Goal: Check status: Check status

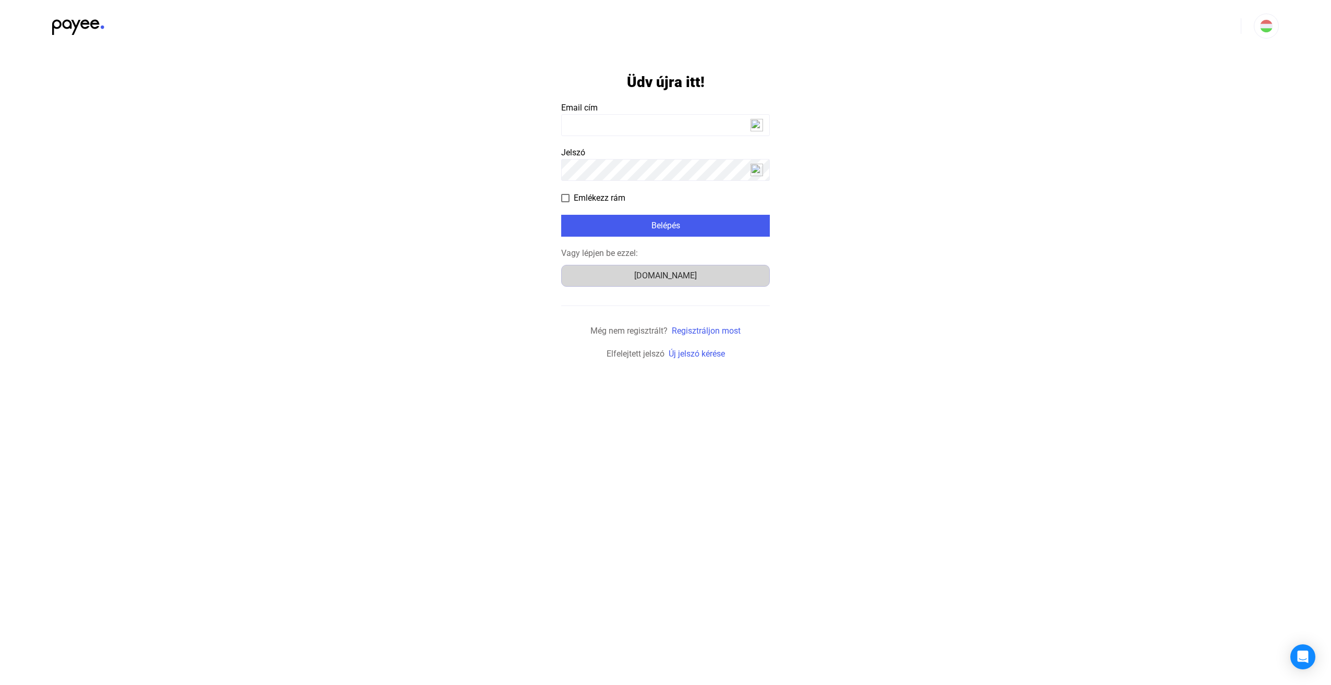
click at [693, 282] on button "Számlázz.hu" at bounding box center [665, 276] width 209 height 22
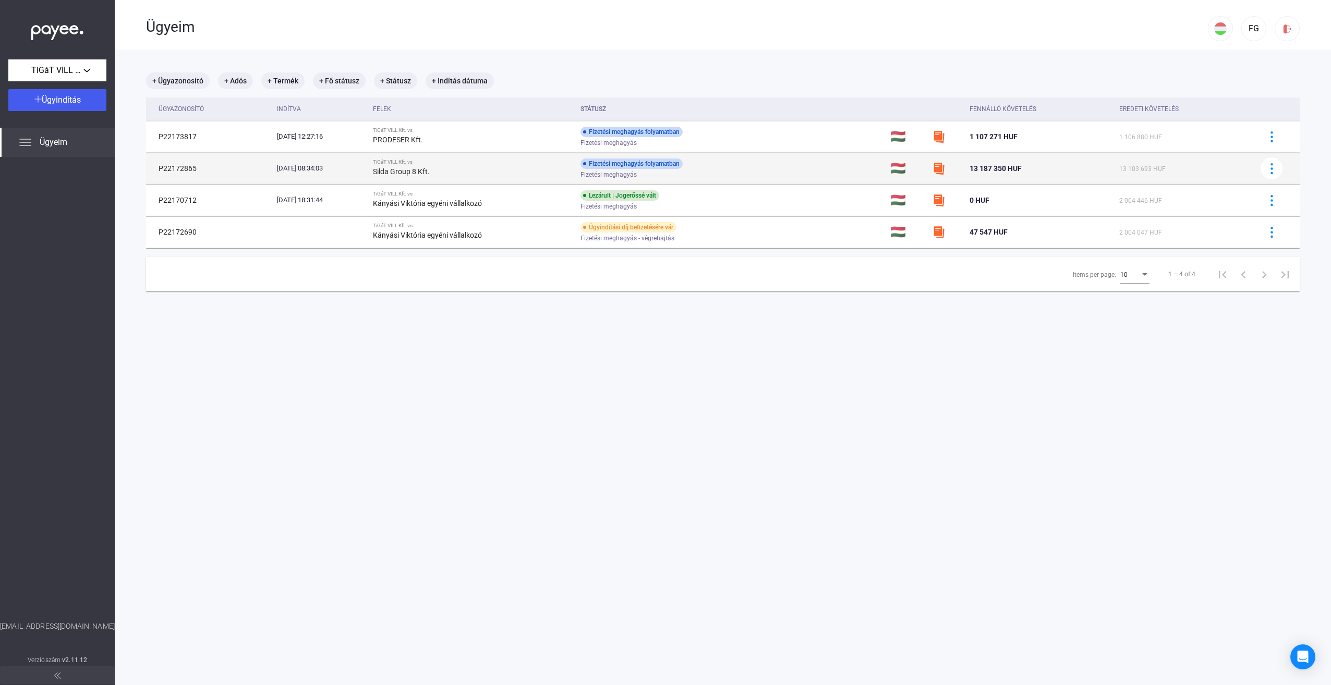
click at [369, 173] on td "[DATE] 08:34:03" at bounding box center [321, 168] width 96 height 31
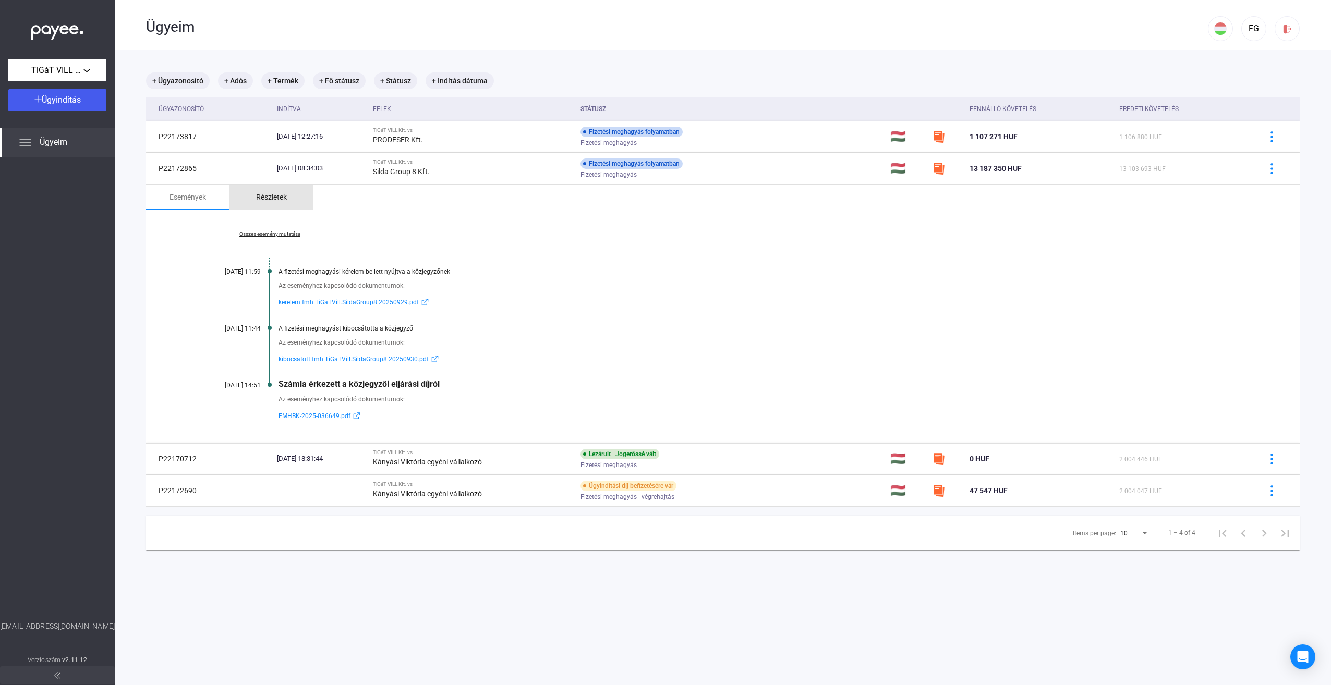
click at [274, 196] on div "Részletek" at bounding box center [271, 197] width 31 height 13
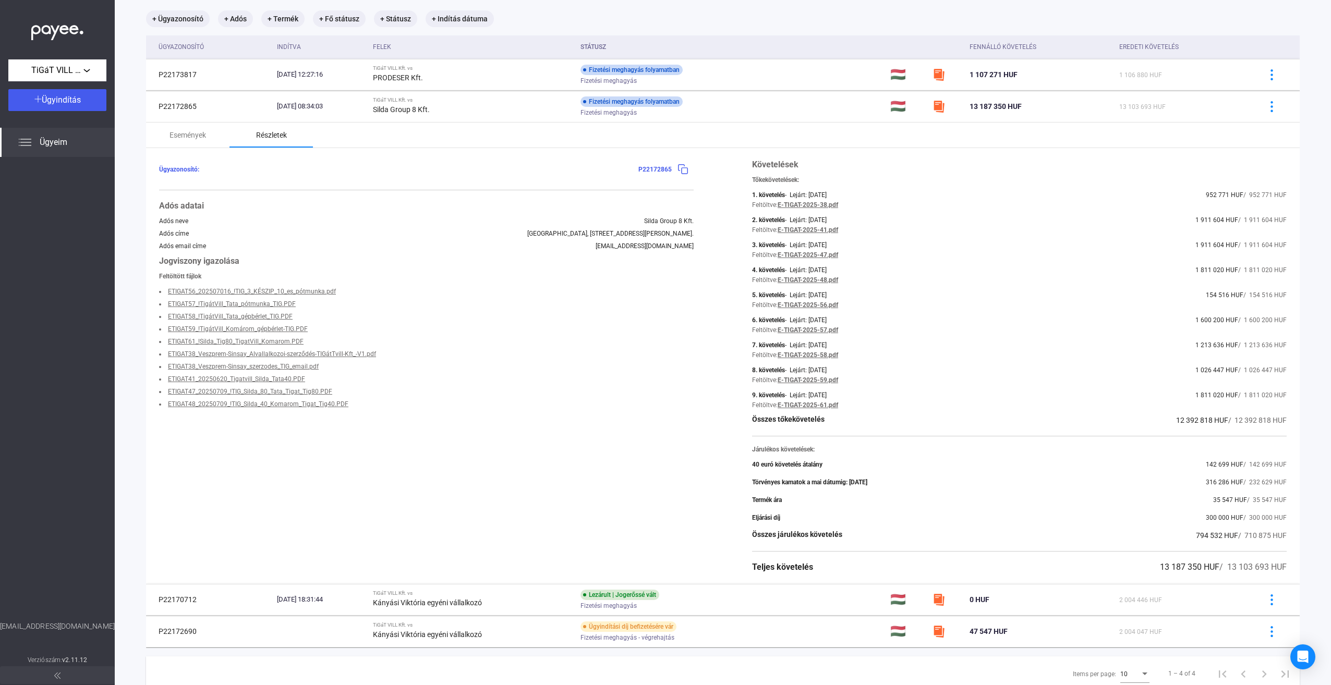
scroll to position [46, 0]
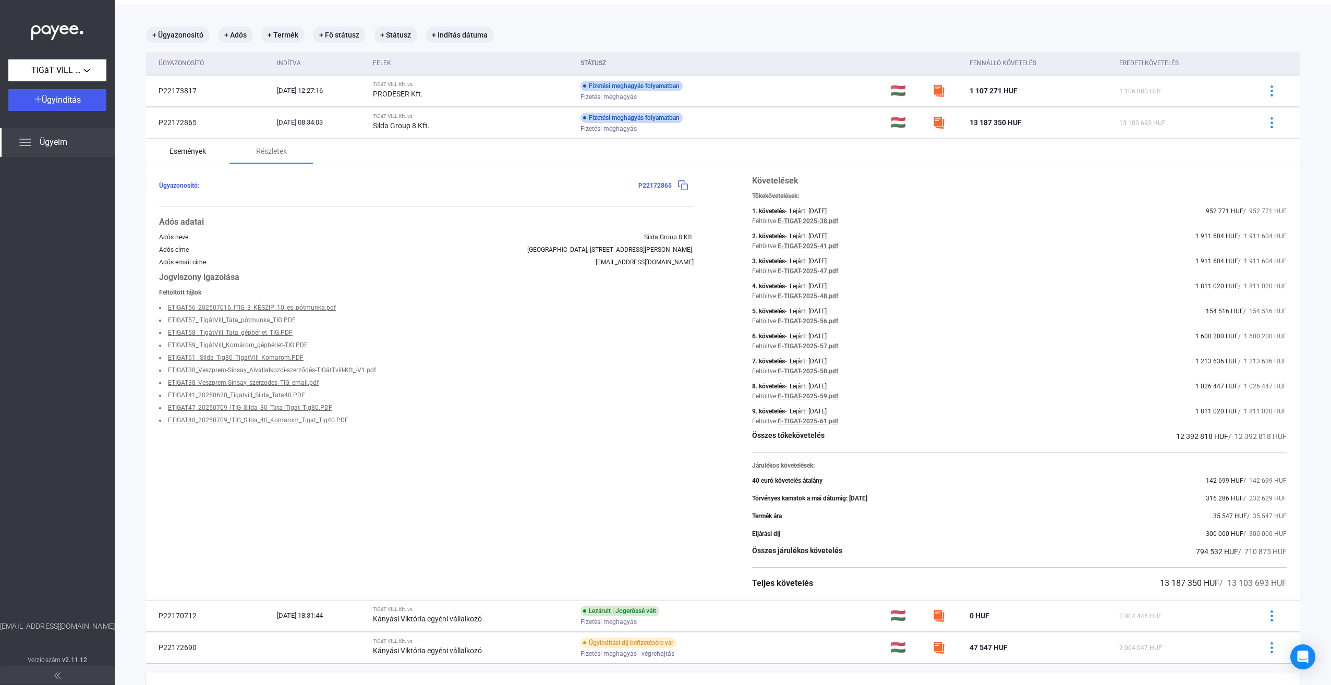
click at [180, 150] on div "Események" at bounding box center [187, 151] width 37 height 13
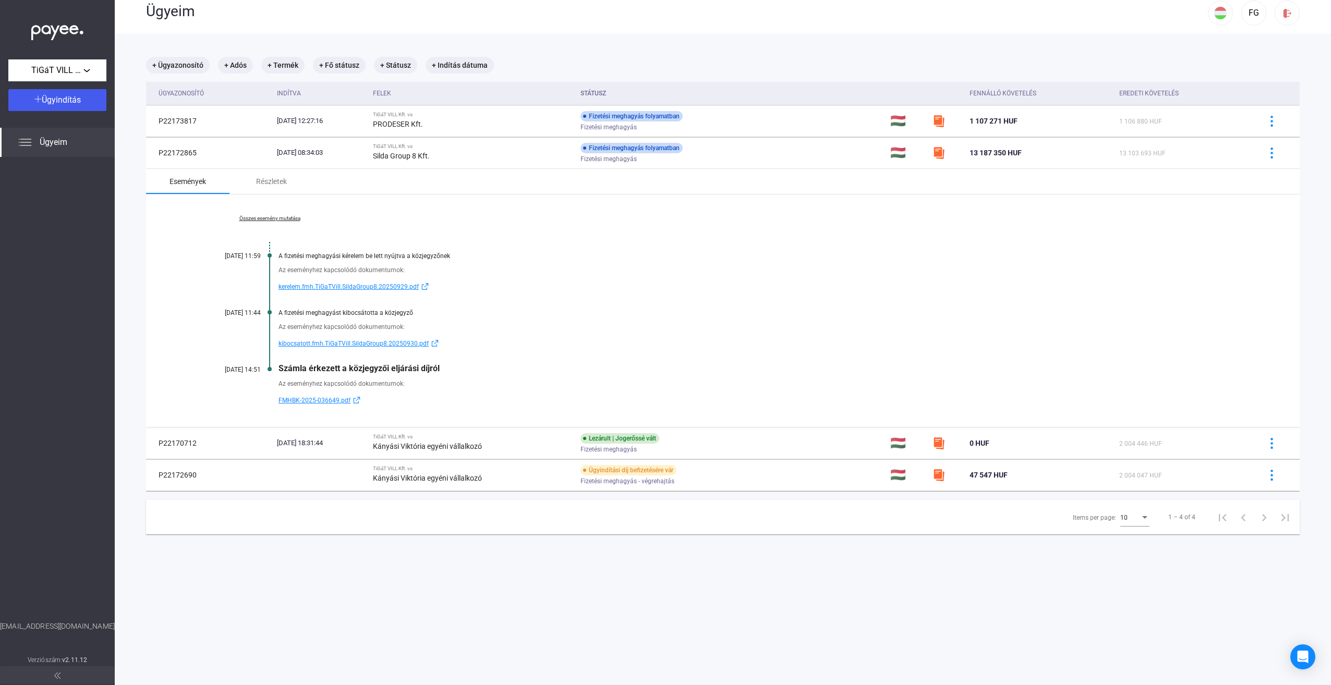
scroll to position [0, 0]
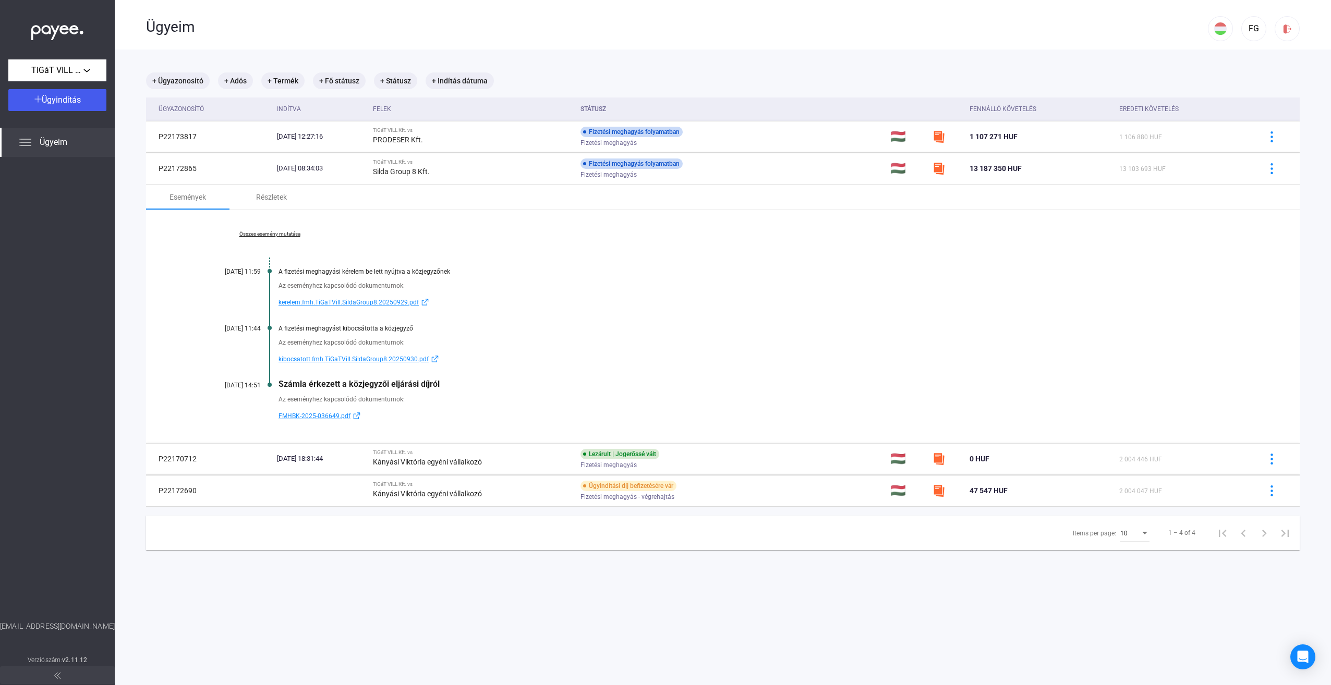
click at [332, 413] on span "FMHBK-2025-036649.pdf" at bounding box center [314, 416] width 72 height 13
click at [266, 234] on link "Összes esemény mutatása" at bounding box center [269, 234] width 143 height 6
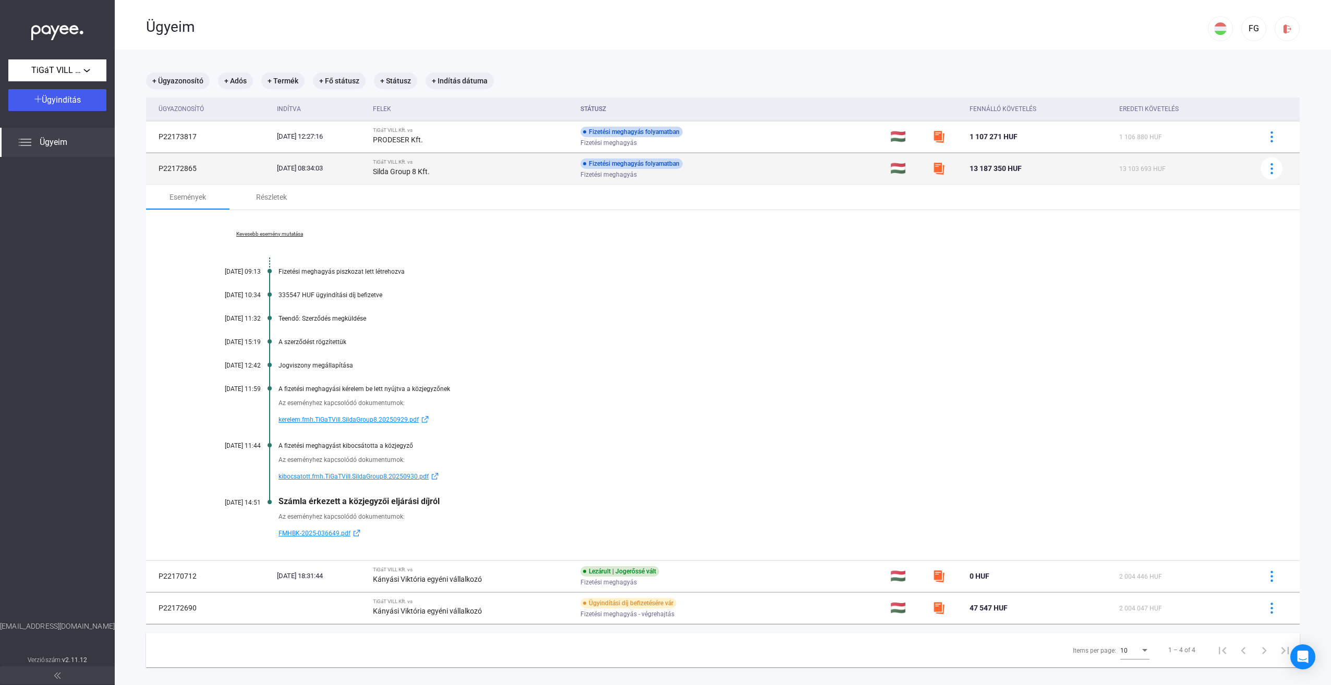
click at [430, 172] on strong "Silda Group 8 Kft." at bounding box center [401, 171] width 57 height 8
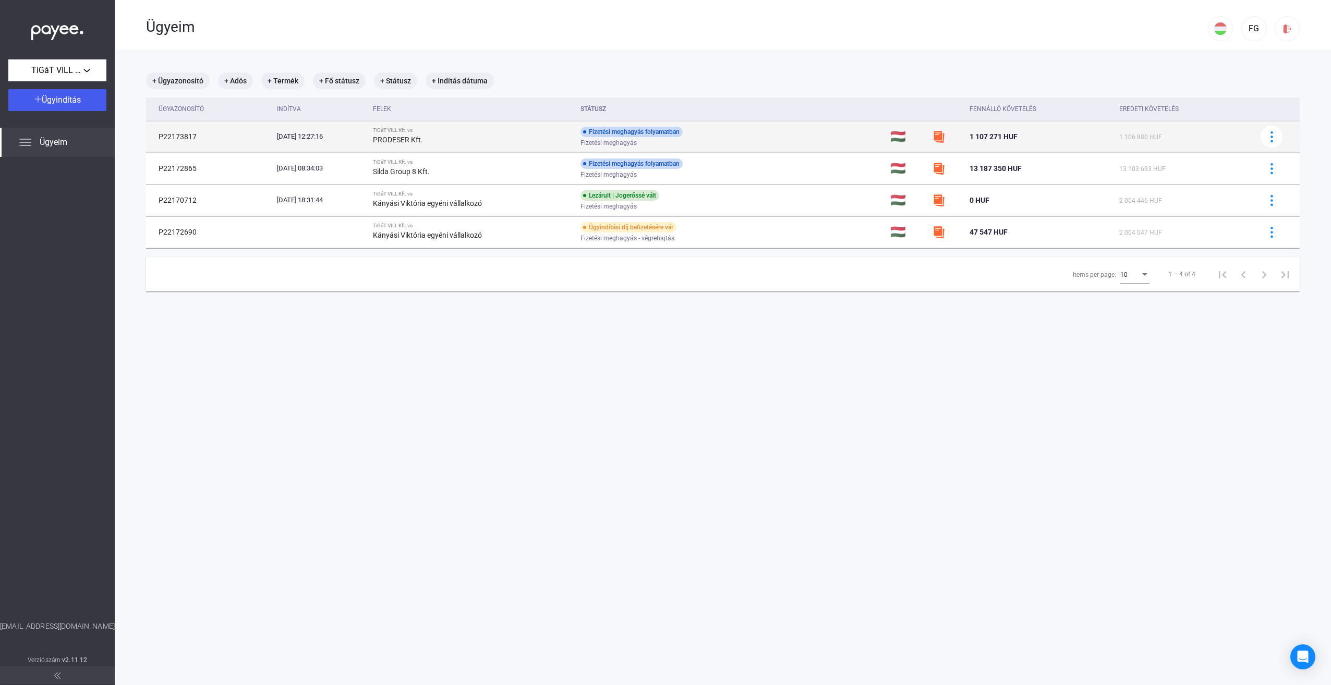
click at [545, 145] on div "PRODESER Kft." at bounding box center [472, 140] width 199 height 13
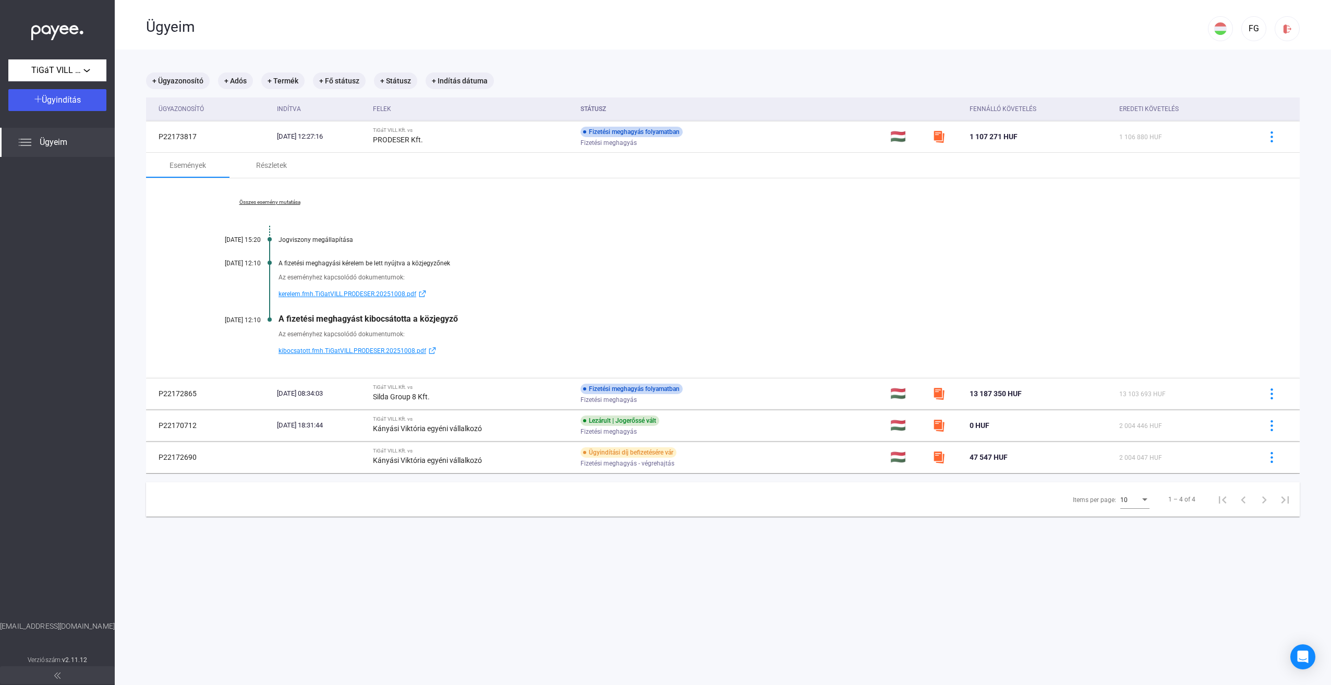
click at [277, 201] on link "Összes esemény mutatása" at bounding box center [269, 202] width 143 height 6
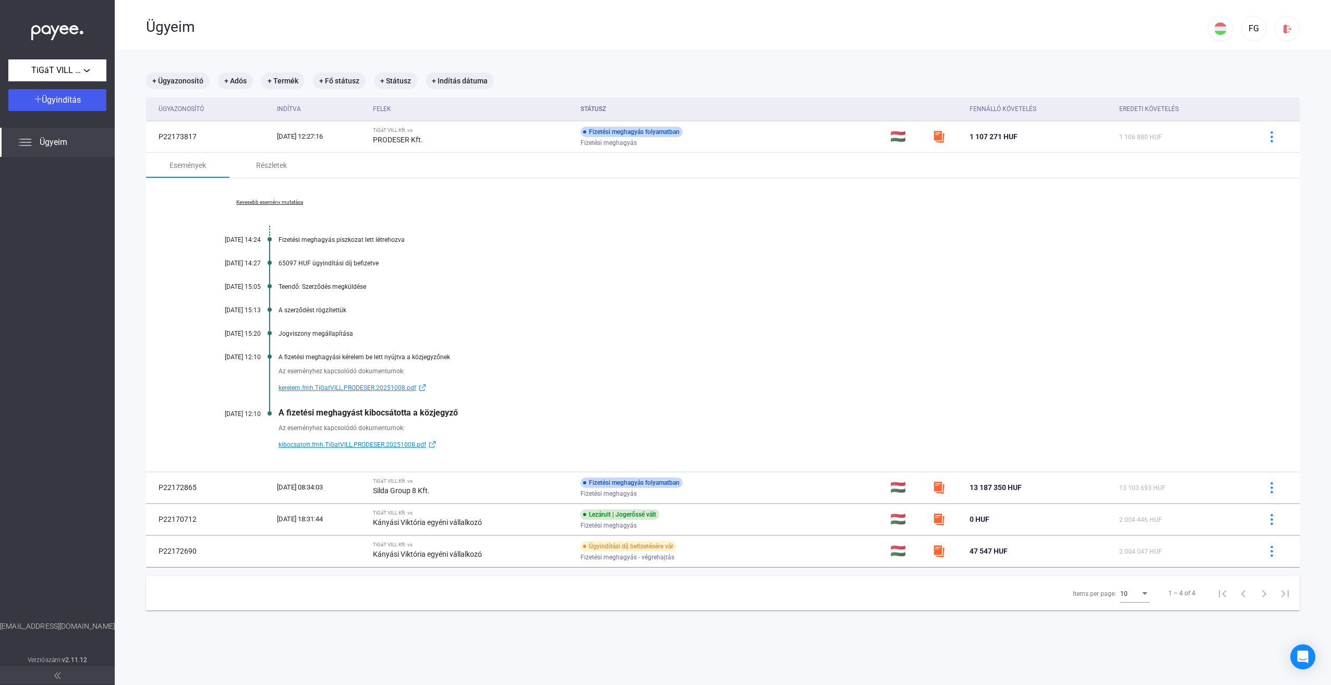
click at [396, 388] on span "kerelem.fmh.TiGatVILL.PRODESER.20251008.pdf" at bounding box center [347, 388] width 138 height 13
click at [374, 444] on span "kibocsatott.fmh.TiGatVILL.PRODESER.20251008.pdf" at bounding box center [352, 445] width 148 height 13
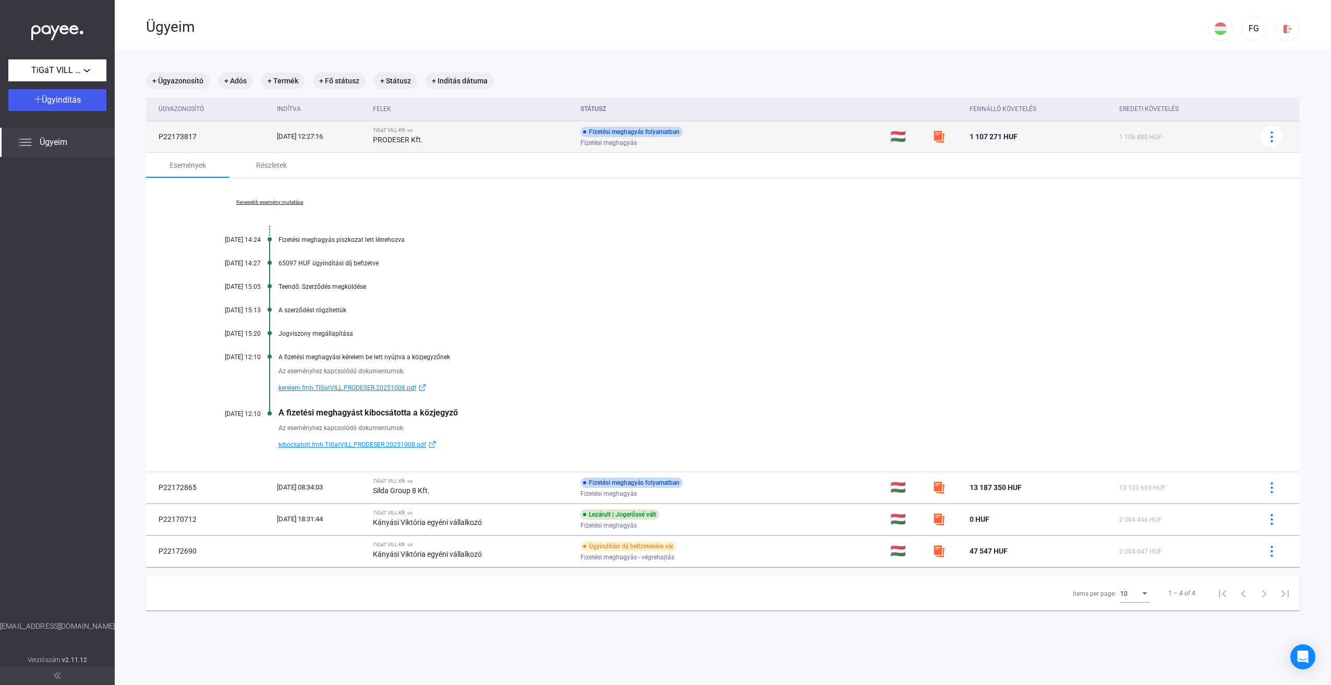
click at [359, 146] on td "[DATE] 12:27:16" at bounding box center [321, 136] width 96 height 31
